Goal: Find specific page/section

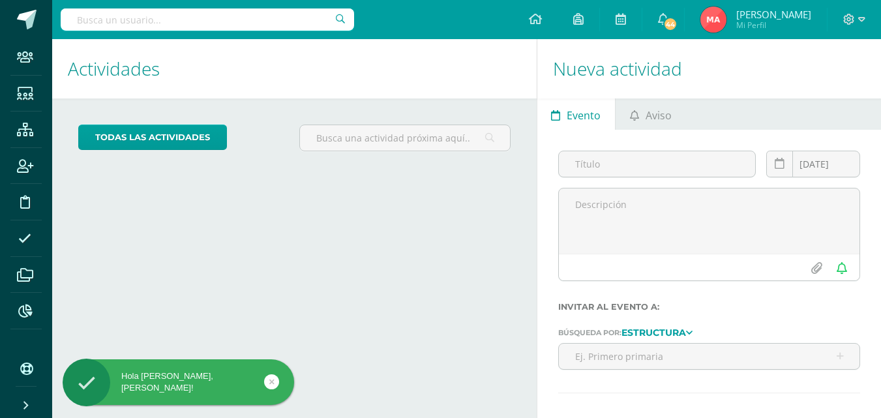
click at [282, 20] on input "text" at bounding box center [207, 19] width 293 height 22
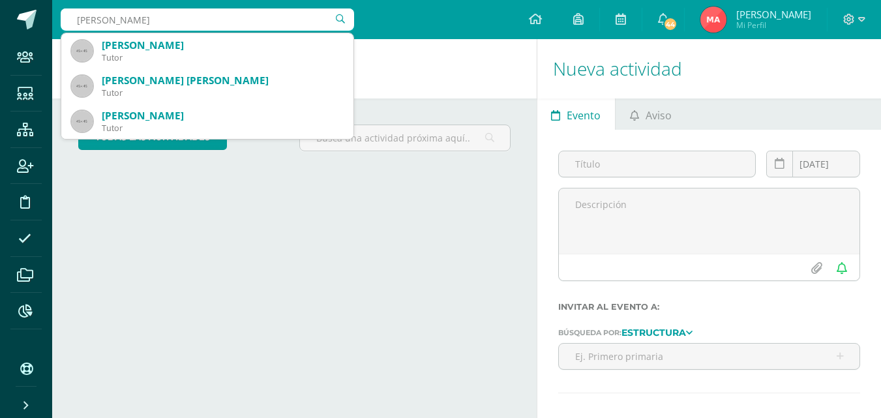
type input "[PERSON_NAME]"
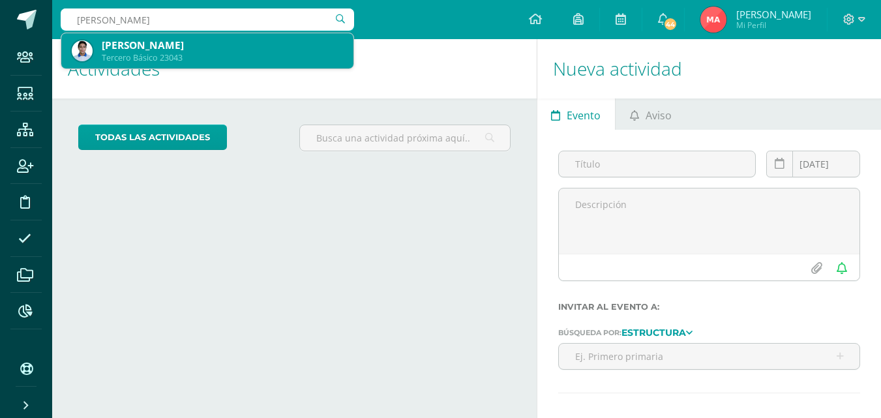
click at [215, 51] on div "[PERSON_NAME]" at bounding box center [222, 45] width 241 height 14
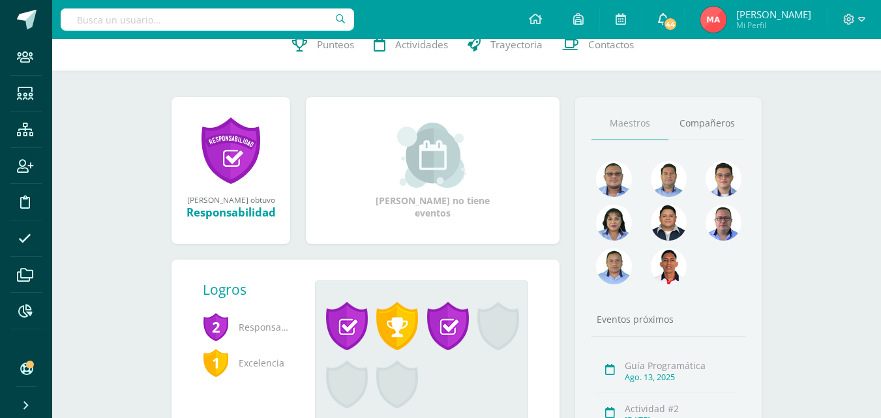
scroll to position [23, 0]
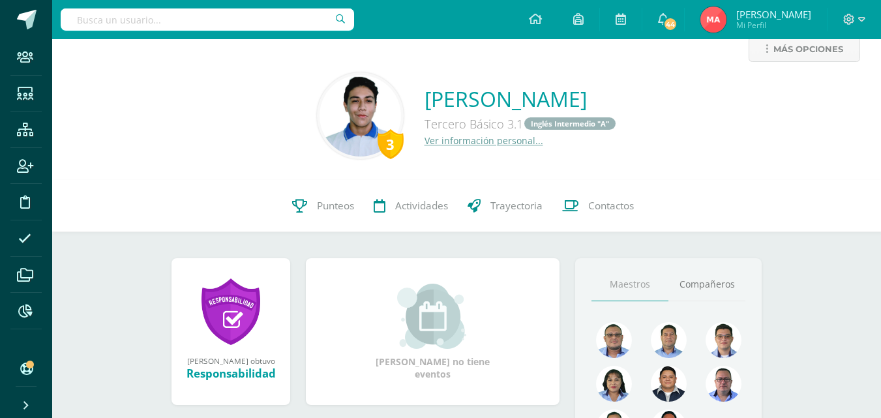
click at [154, 24] on input "text" at bounding box center [207, 19] width 293 height 22
